Goal: Navigation & Orientation: Find specific page/section

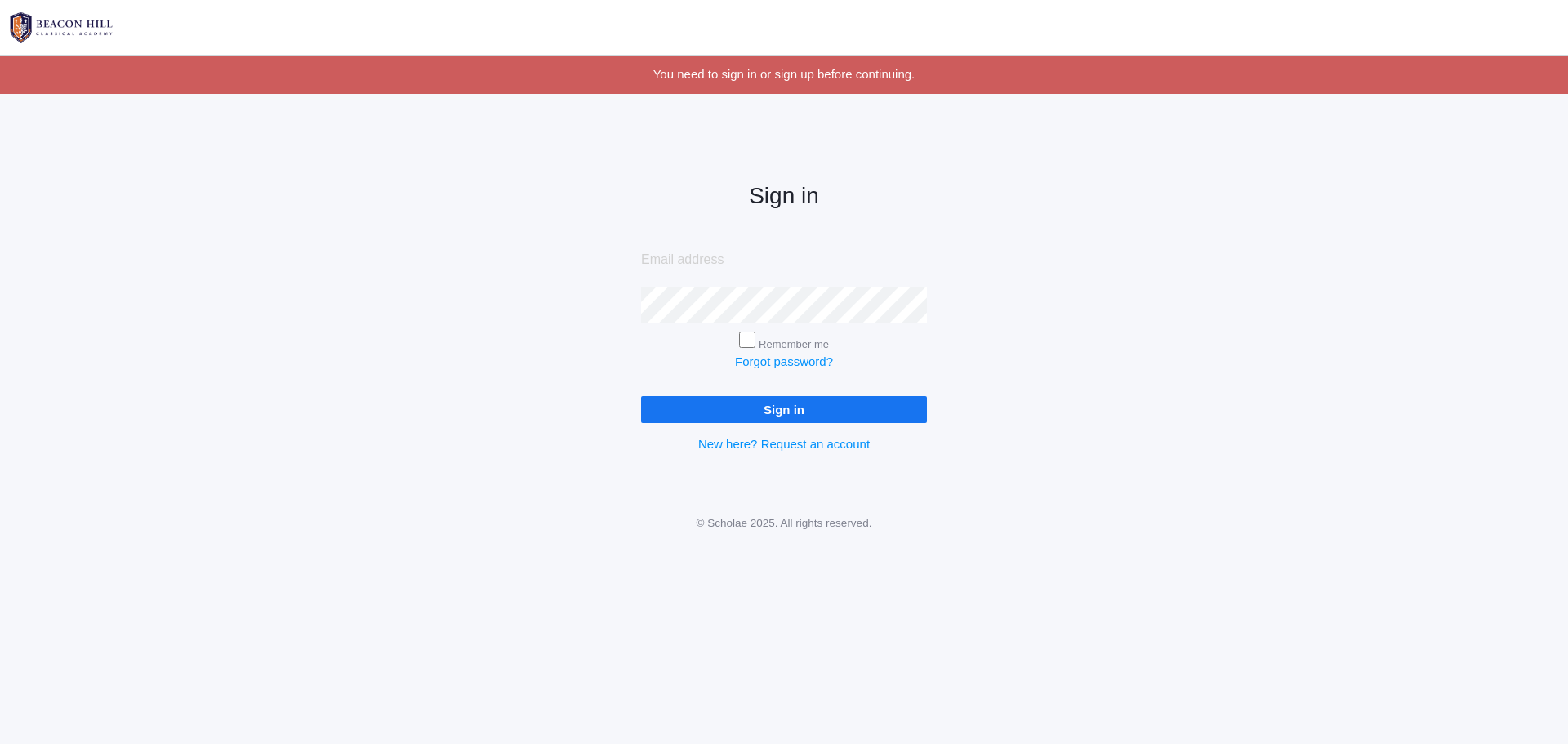
type input "annaaliselove@gmail.com"
click at [842, 413] on input "Sign in" at bounding box center [784, 409] width 286 height 27
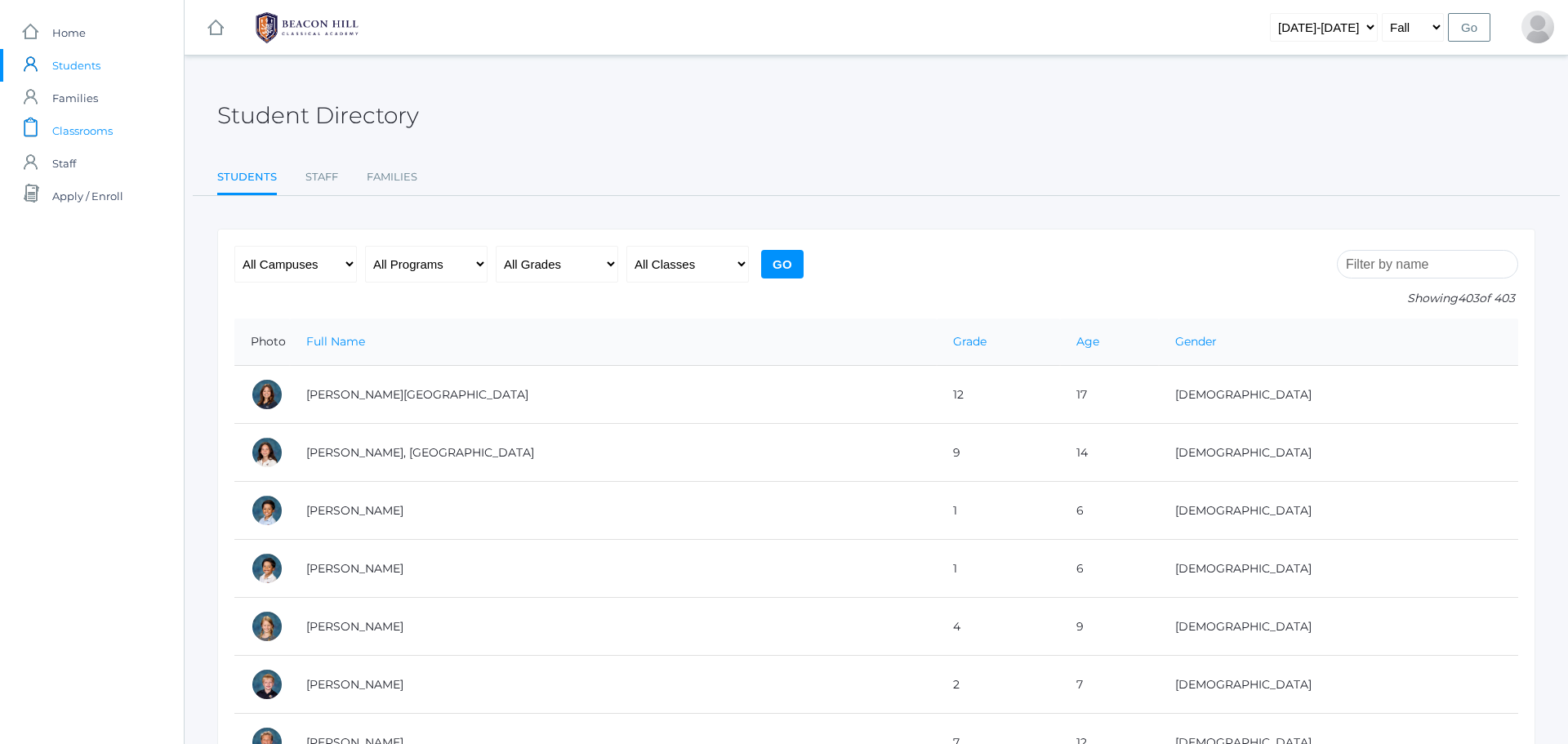
click at [83, 124] on span "Classrooms" at bounding box center [83, 131] width 60 height 33
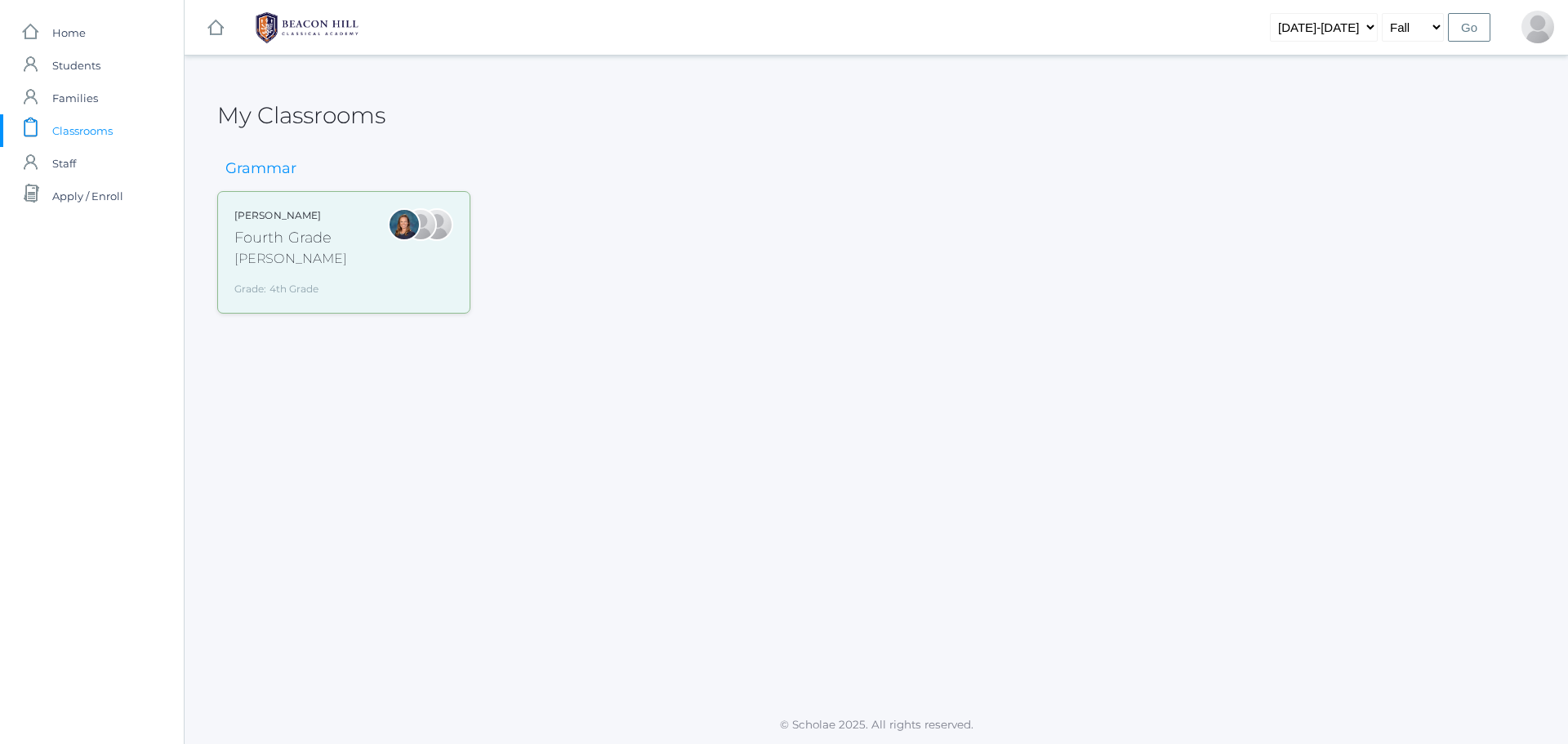
click at [282, 229] on div "Fourth Grade" at bounding box center [291, 238] width 113 height 22
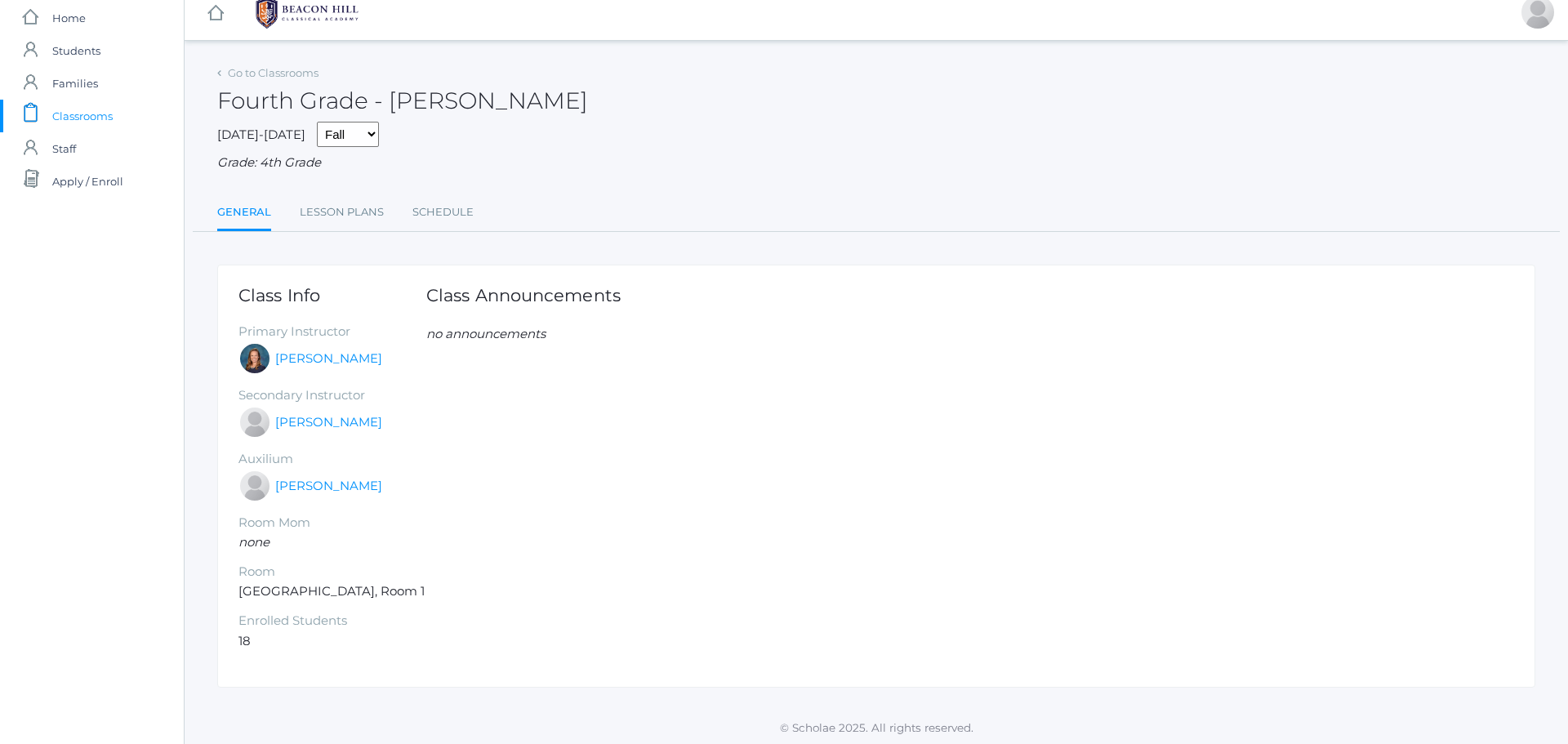
scroll to position [18, 0]
click at [335, 210] on link "Lesson Plans" at bounding box center [341, 209] width 85 height 33
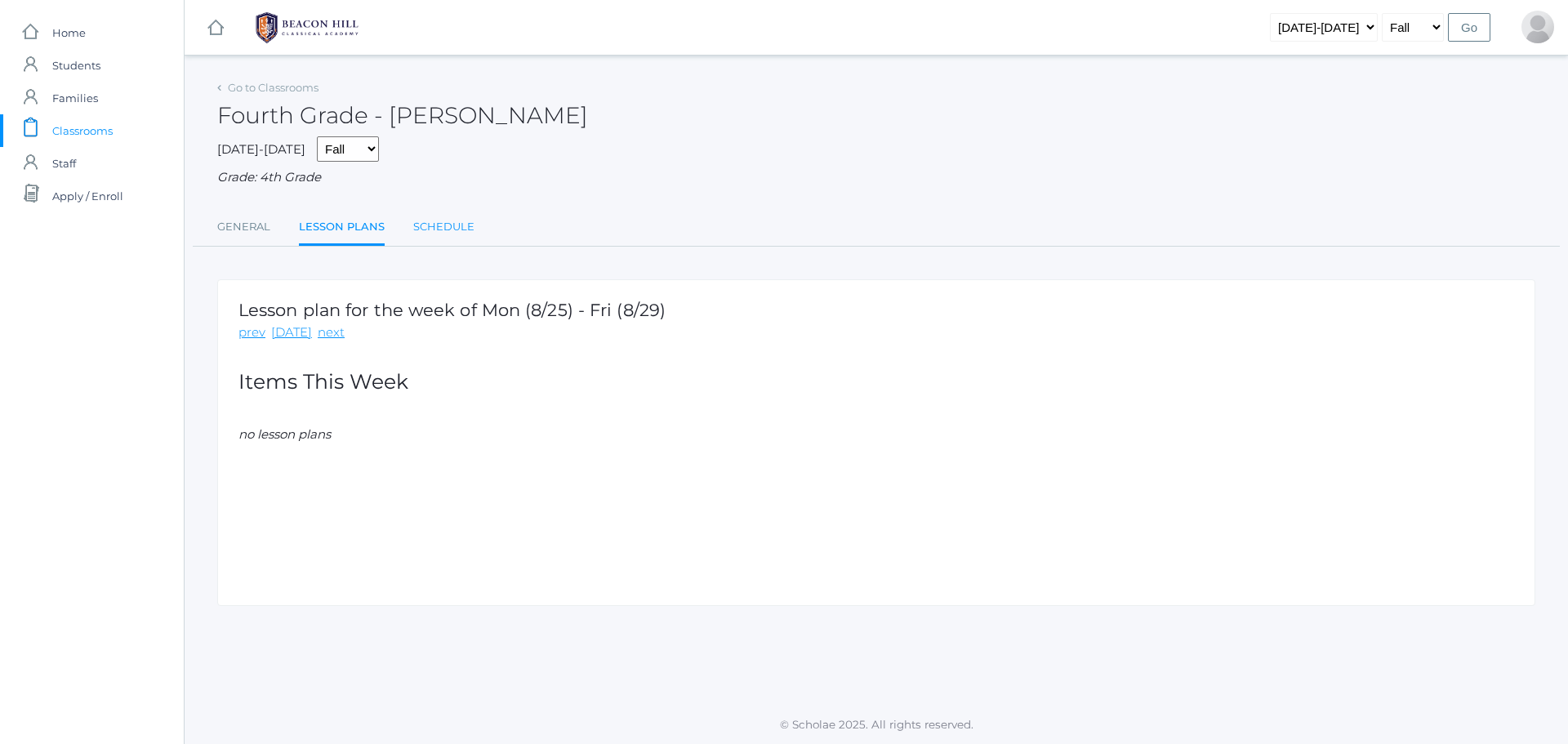
click at [415, 224] on link "Schedule" at bounding box center [443, 228] width 61 height 33
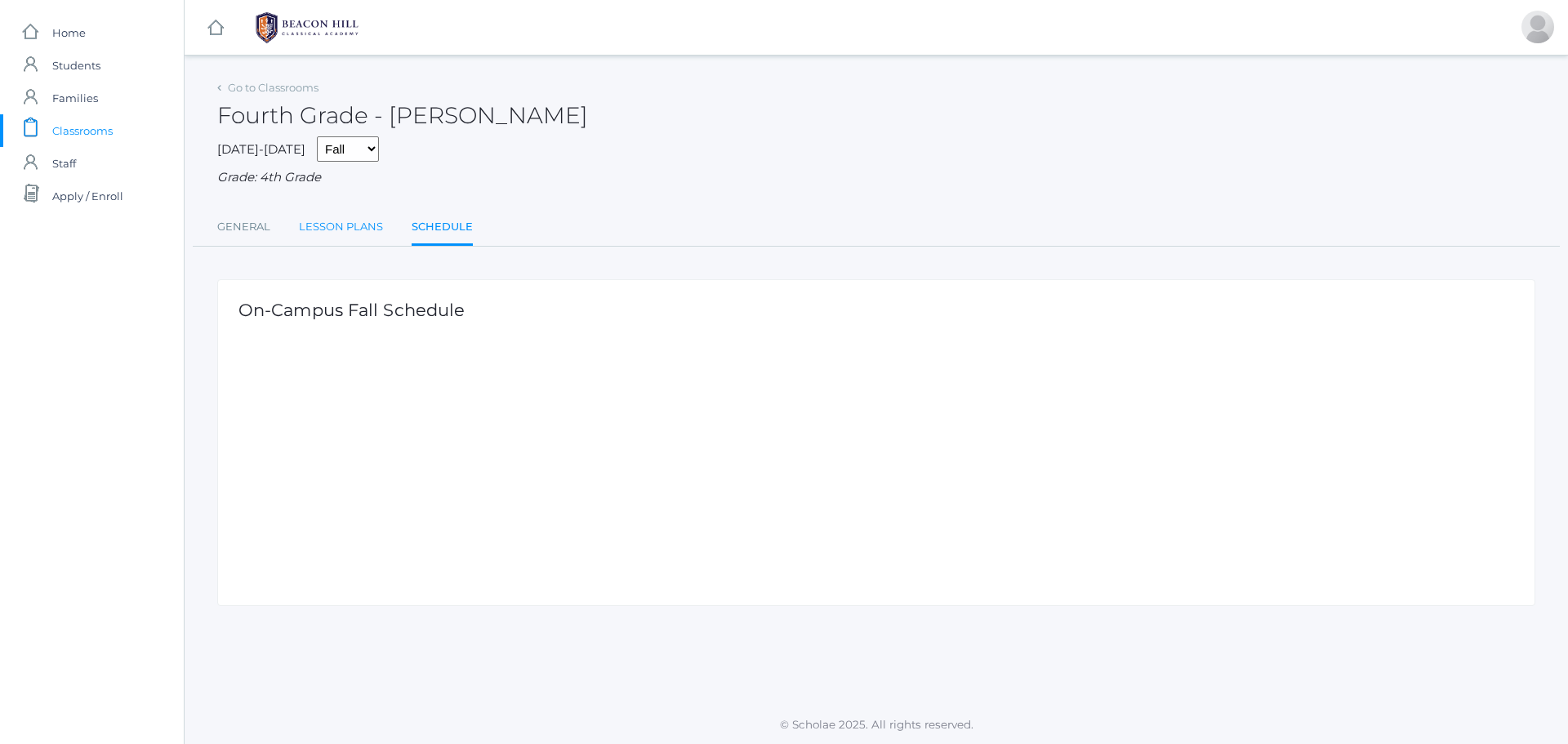
click at [372, 223] on link "Lesson Plans" at bounding box center [340, 228] width 85 height 33
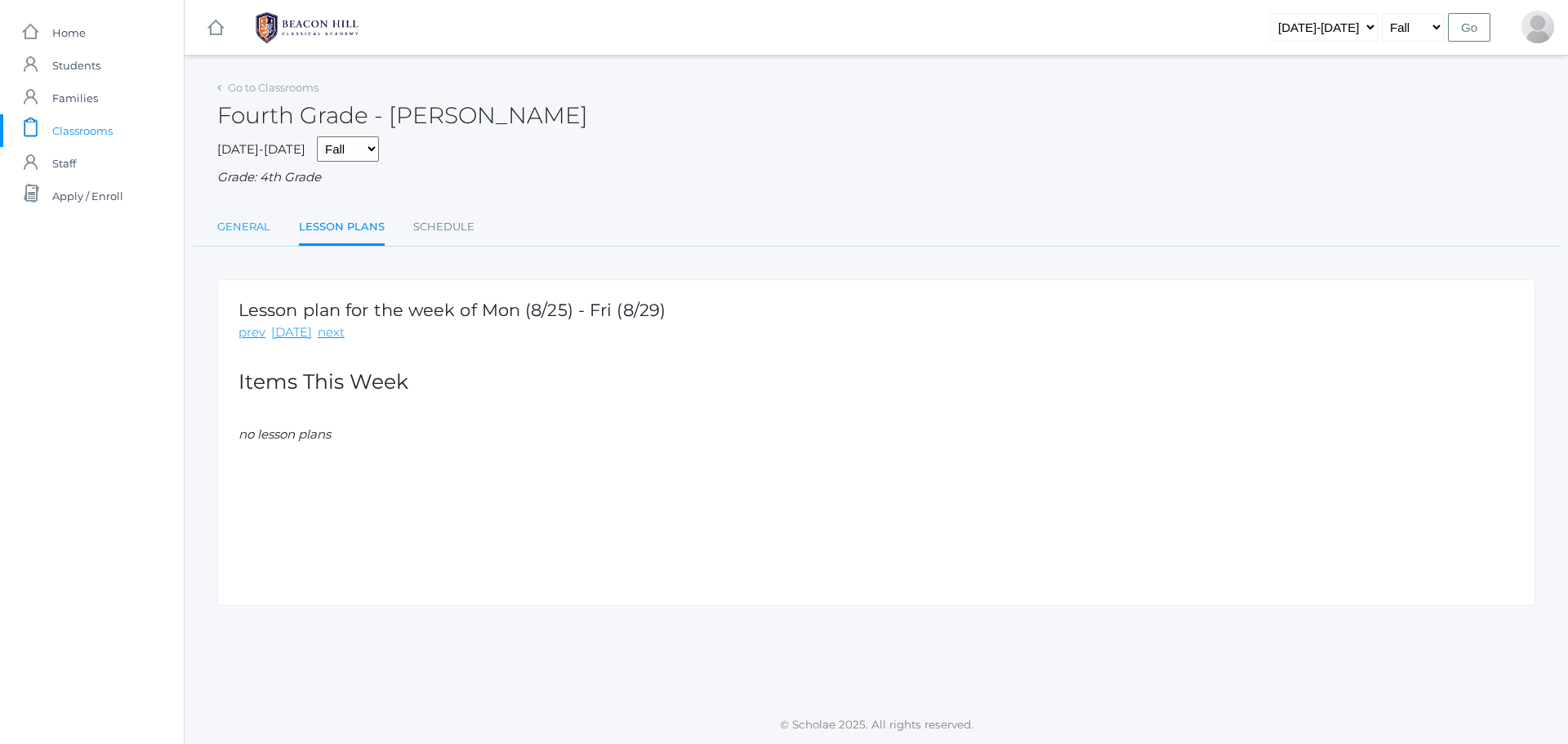
click at [248, 231] on link "General" at bounding box center [243, 228] width 53 height 33
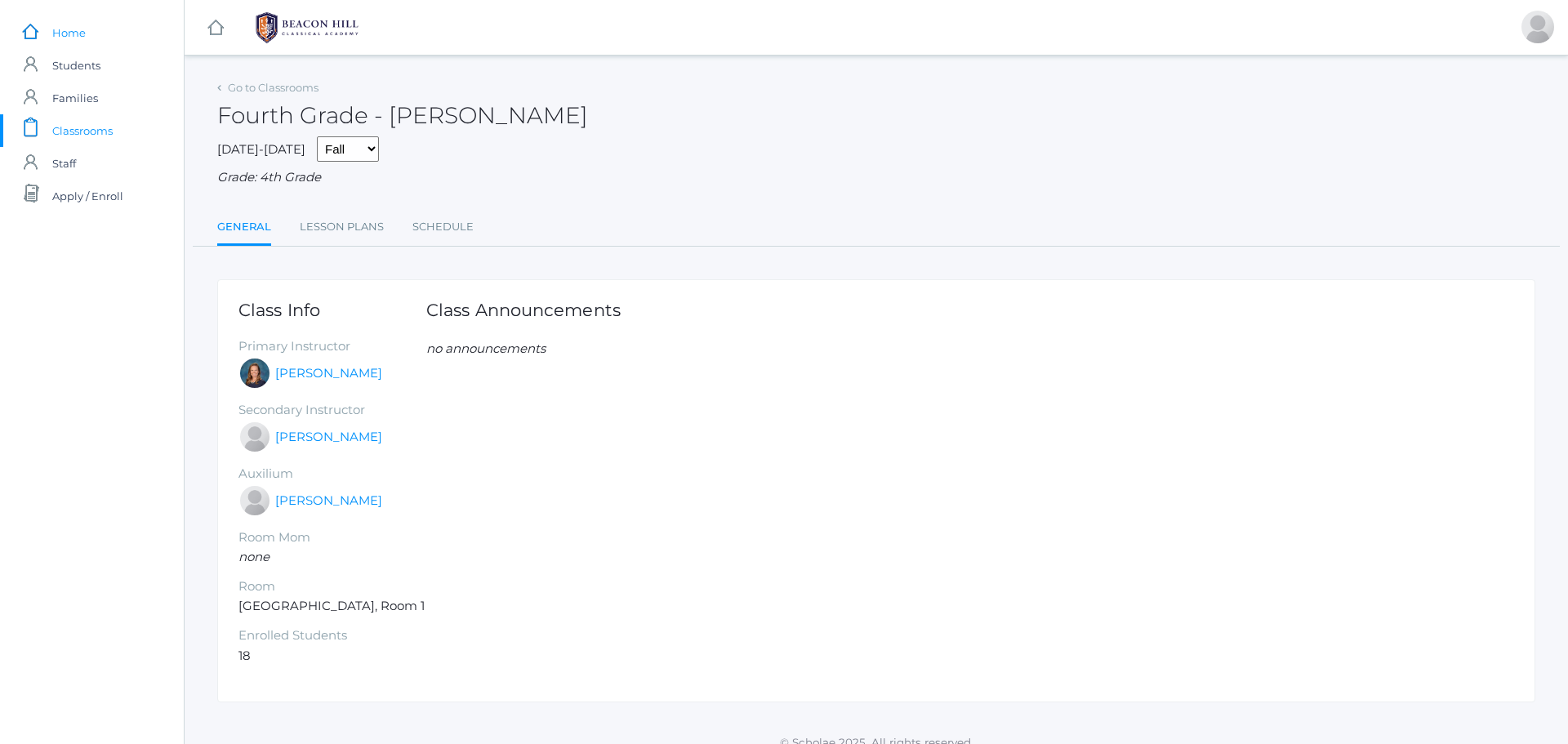
click at [72, 26] on span "Home" at bounding box center [69, 33] width 33 height 33
